Goal: Information Seeking & Learning: Learn about a topic

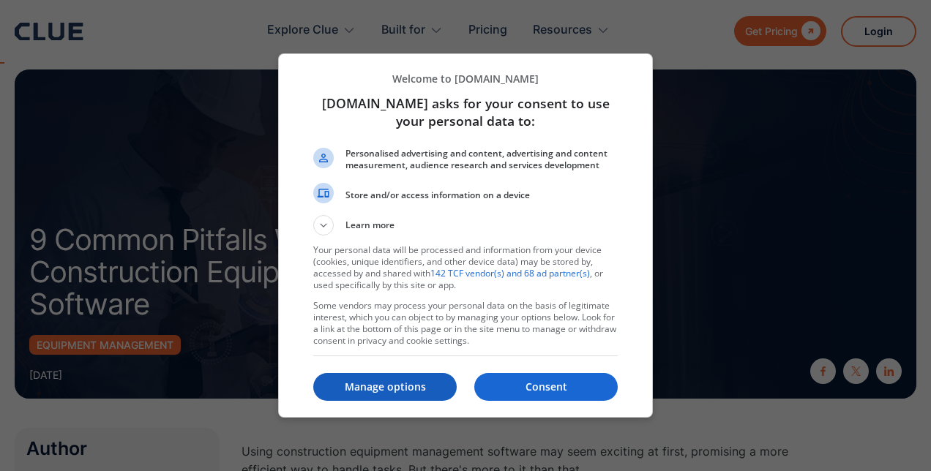
click at [359, 390] on p "Manage options" at bounding box center [384, 387] width 143 height 15
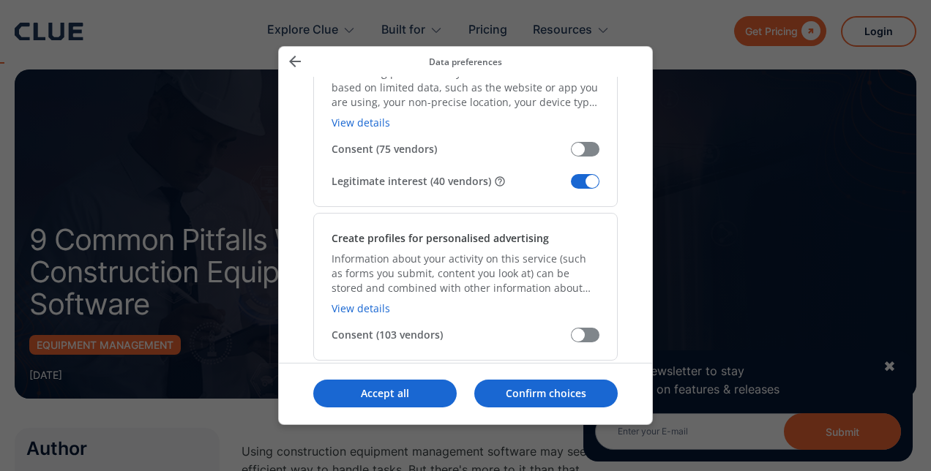
scroll to position [322, 0]
click at [574, 184] on span "Manage your data" at bounding box center [585, 180] width 29 height 15
click at [571, 186] on input "Legitimate interest (40 vendors)" at bounding box center [571, 186] width 0 height 0
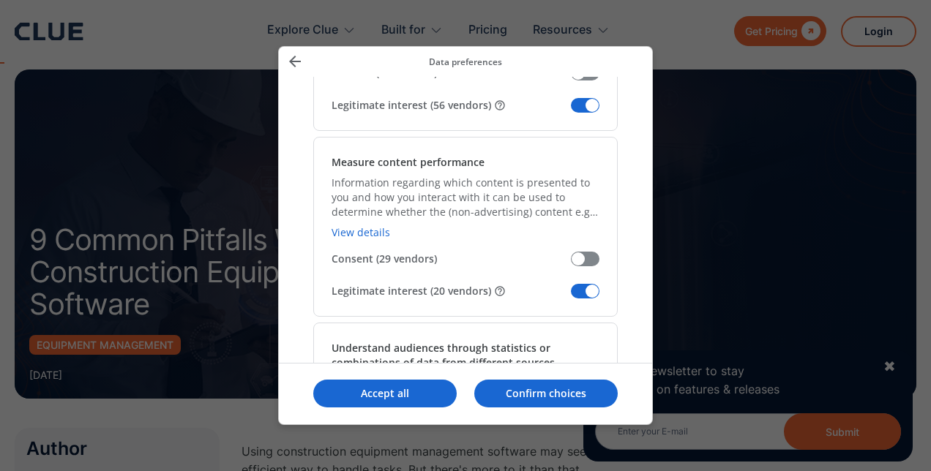
scroll to position [1200, 0]
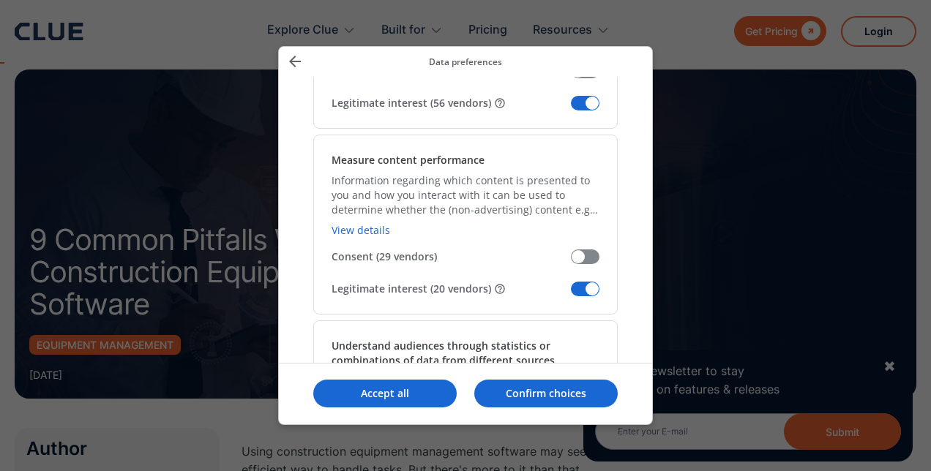
click at [582, 99] on span "Manage your data" at bounding box center [585, 103] width 29 height 15
click at [571, 108] on input "Legitimate interest (56 vendors)" at bounding box center [571, 108] width 0 height 0
click at [588, 282] on span "Manage your data" at bounding box center [585, 289] width 29 height 15
click at [571, 294] on input "Legitimate interest (20 vendors)" at bounding box center [571, 294] width 0 height 0
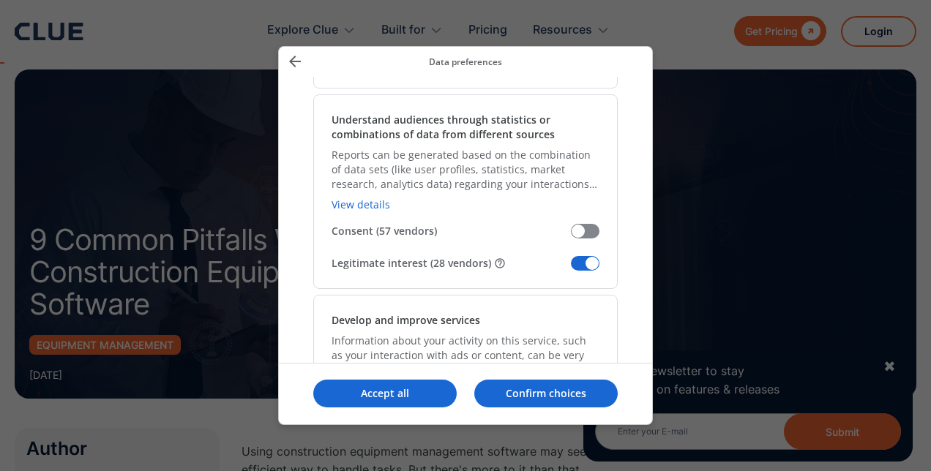
scroll to position [1434, 0]
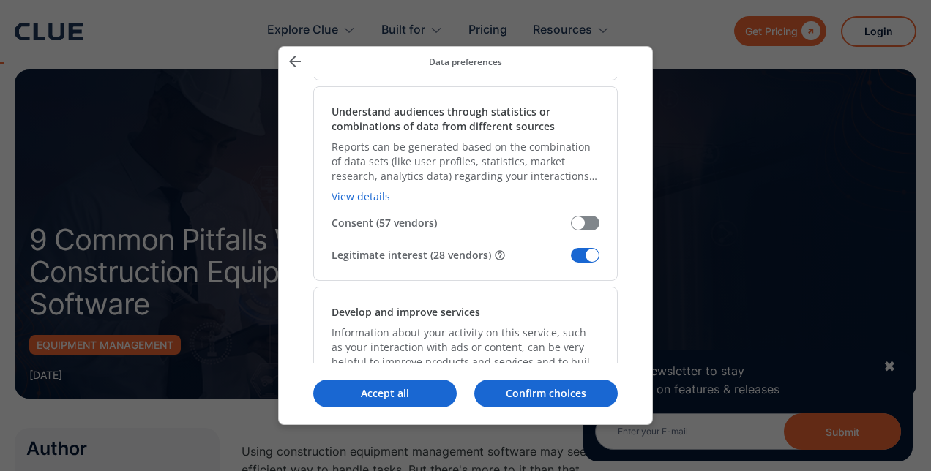
click at [587, 255] on span "Manage your data" at bounding box center [585, 255] width 29 height 15
click at [571, 260] on input "Legitimate interest (28 vendors)" at bounding box center [571, 260] width 0 height 0
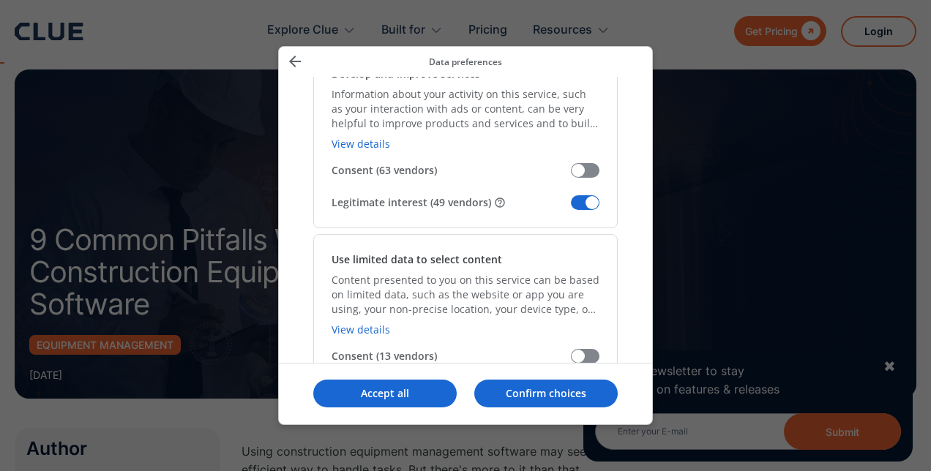
scroll to position [1727, 0]
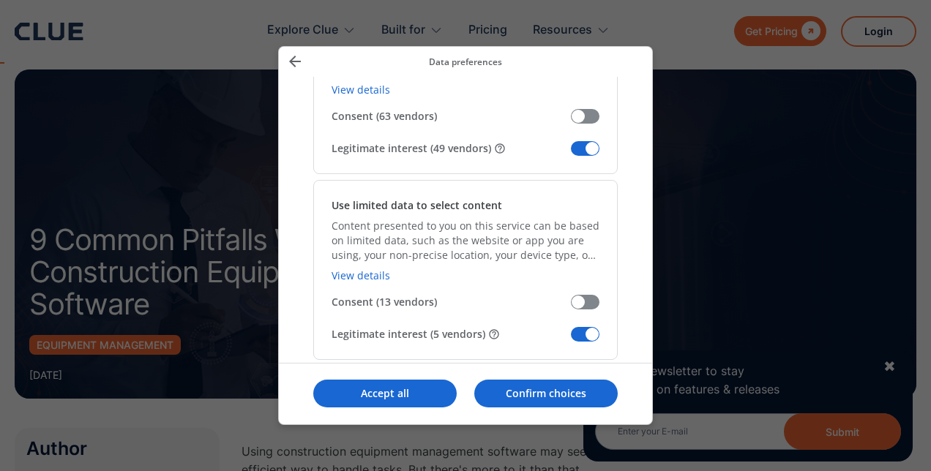
click at [585, 141] on span "Manage your data" at bounding box center [585, 148] width 29 height 15
click at [571, 154] on input "Legitimate interest (49 vendors)" at bounding box center [571, 154] width 0 height 0
click at [584, 333] on span "Manage your data" at bounding box center [585, 334] width 29 height 15
click at [571, 340] on input "Legitimate interest (5 vendors)" at bounding box center [571, 340] width 0 height 0
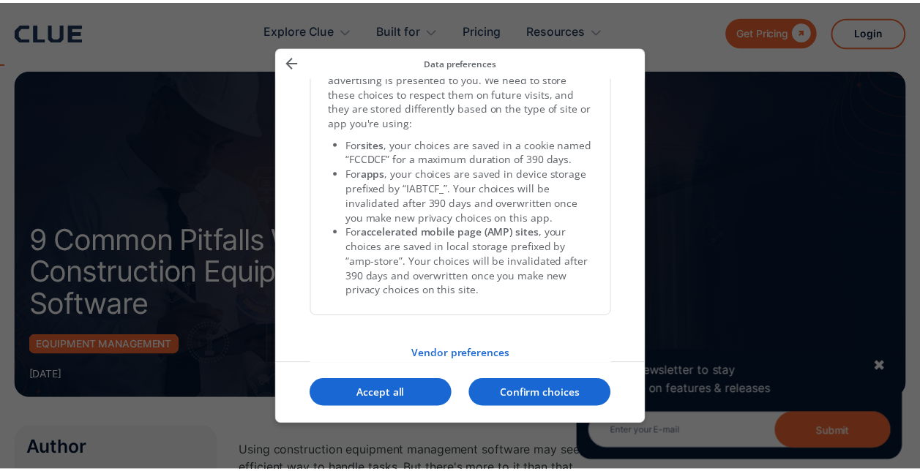
scroll to position [3125, 0]
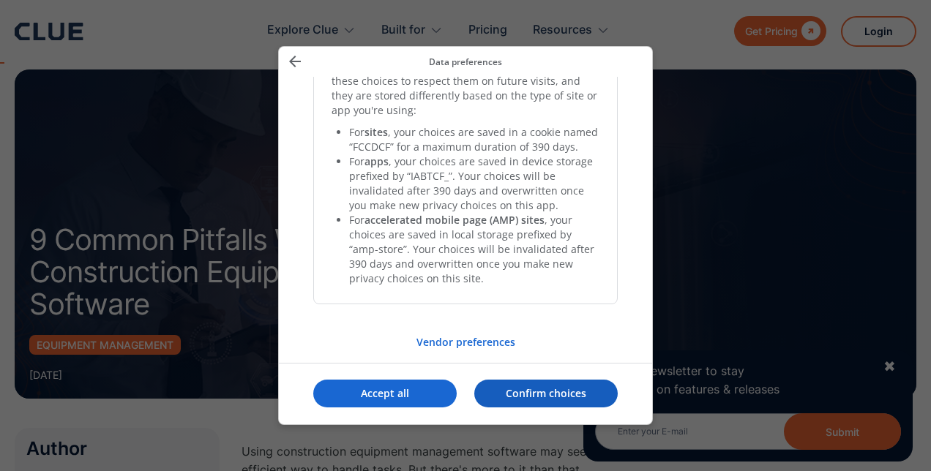
click at [526, 398] on p "Confirm choices" at bounding box center [545, 393] width 143 height 15
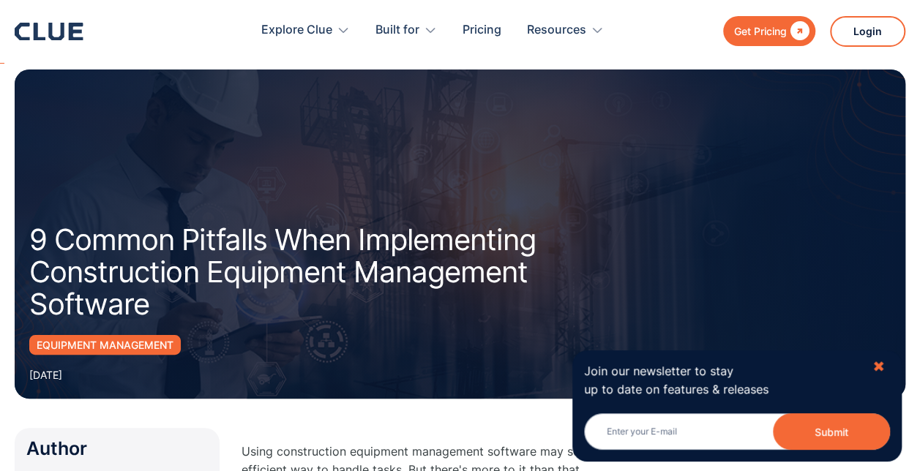
click at [877, 362] on div "✖" at bounding box center [878, 367] width 12 height 18
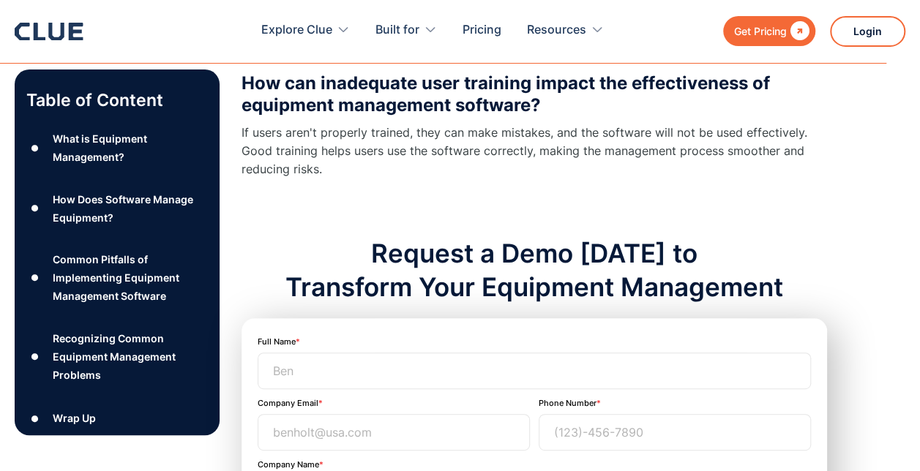
scroll to position [5672, 0]
